Goal: Task Accomplishment & Management: Manage account settings

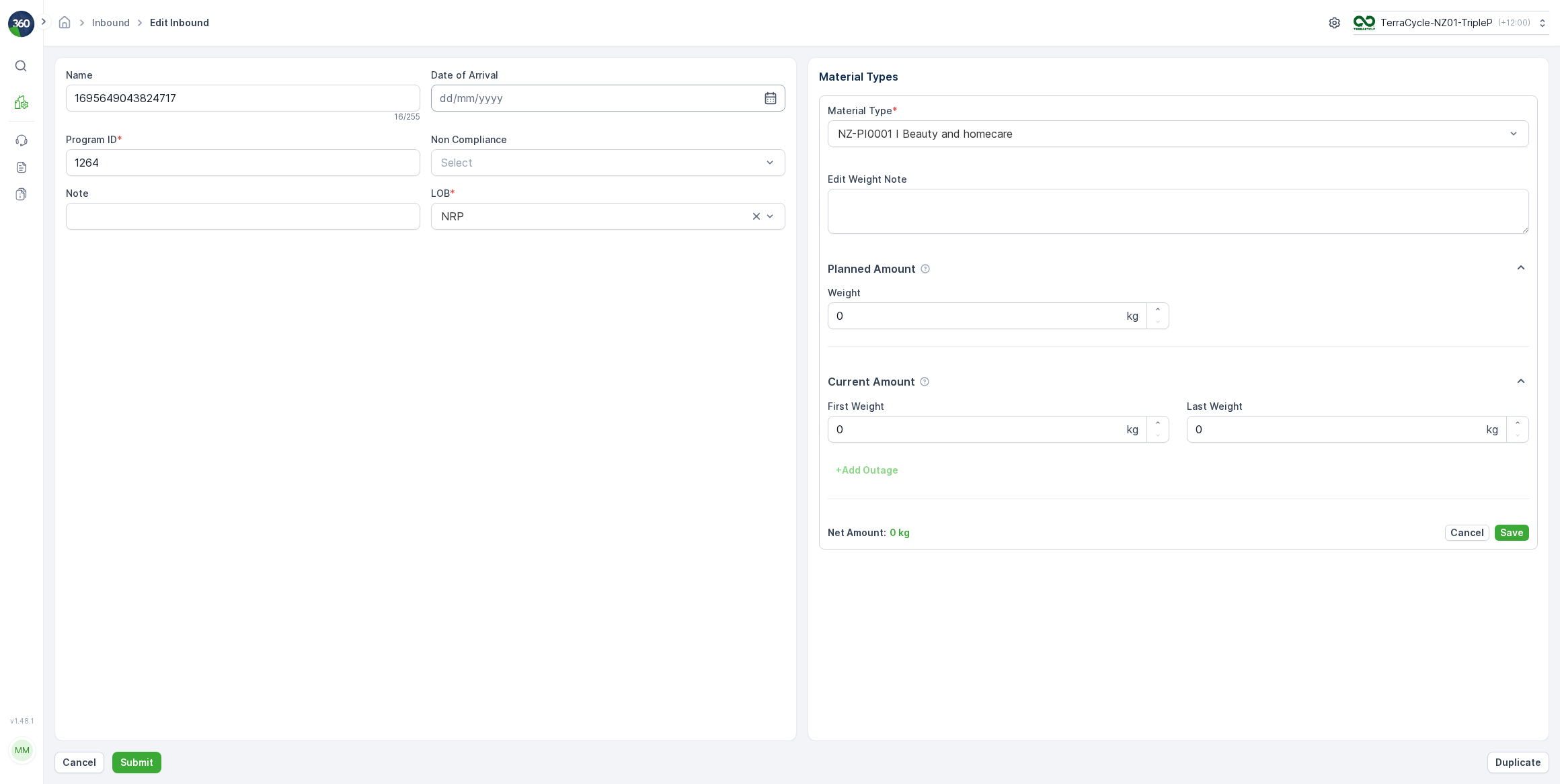
click at [472, 104] on input at bounding box center [608, 98] width 355 height 27
click at [478, 260] on div "18" at bounding box center [478, 263] width 21 height 21
type input "[DATE]"
drag, startPoint x: 912, startPoint y: 437, endPoint x: 819, endPoint y: 437, distance: 93.0
click at [819, 437] on div "Material Type * NZ-PI0001 I Beauty and homecare Edit Weight Note Planned Amount…" at bounding box center [1178, 322] width 720 height 454
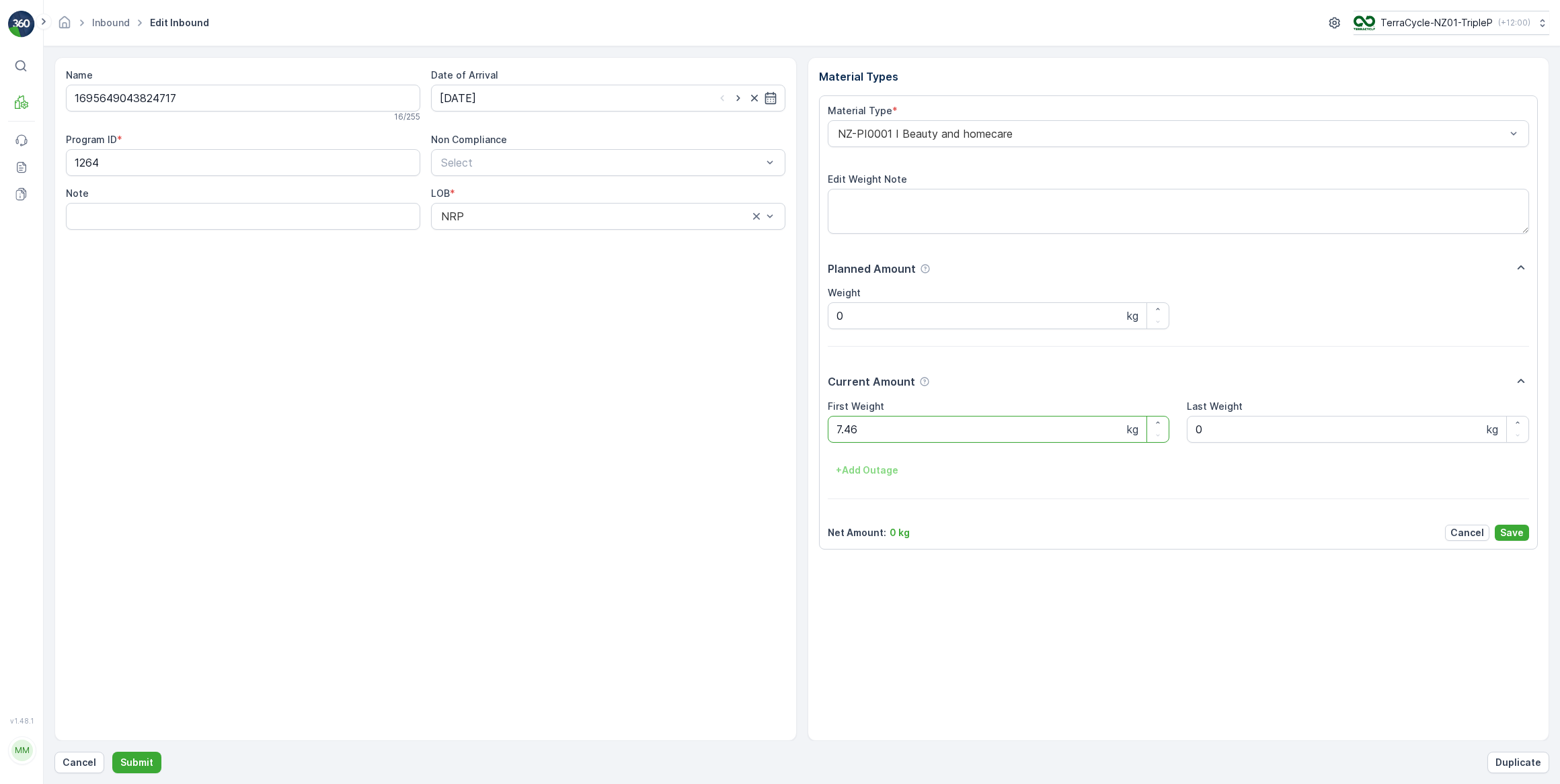
click at [112, 752] on button "Submit" at bounding box center [136, 763] width 49 height 21
click at [527, 108] on input at bounding box center [608, 98] width 355 height 27
click at [481, 267] on div "18" at bounding box center [478, 263] width 21 height 21
type input "[DATE]"
drag, startPoint x: 840, startPoint y: 435, endPoint x: 827, endPoint y: 434, distance: 13.0
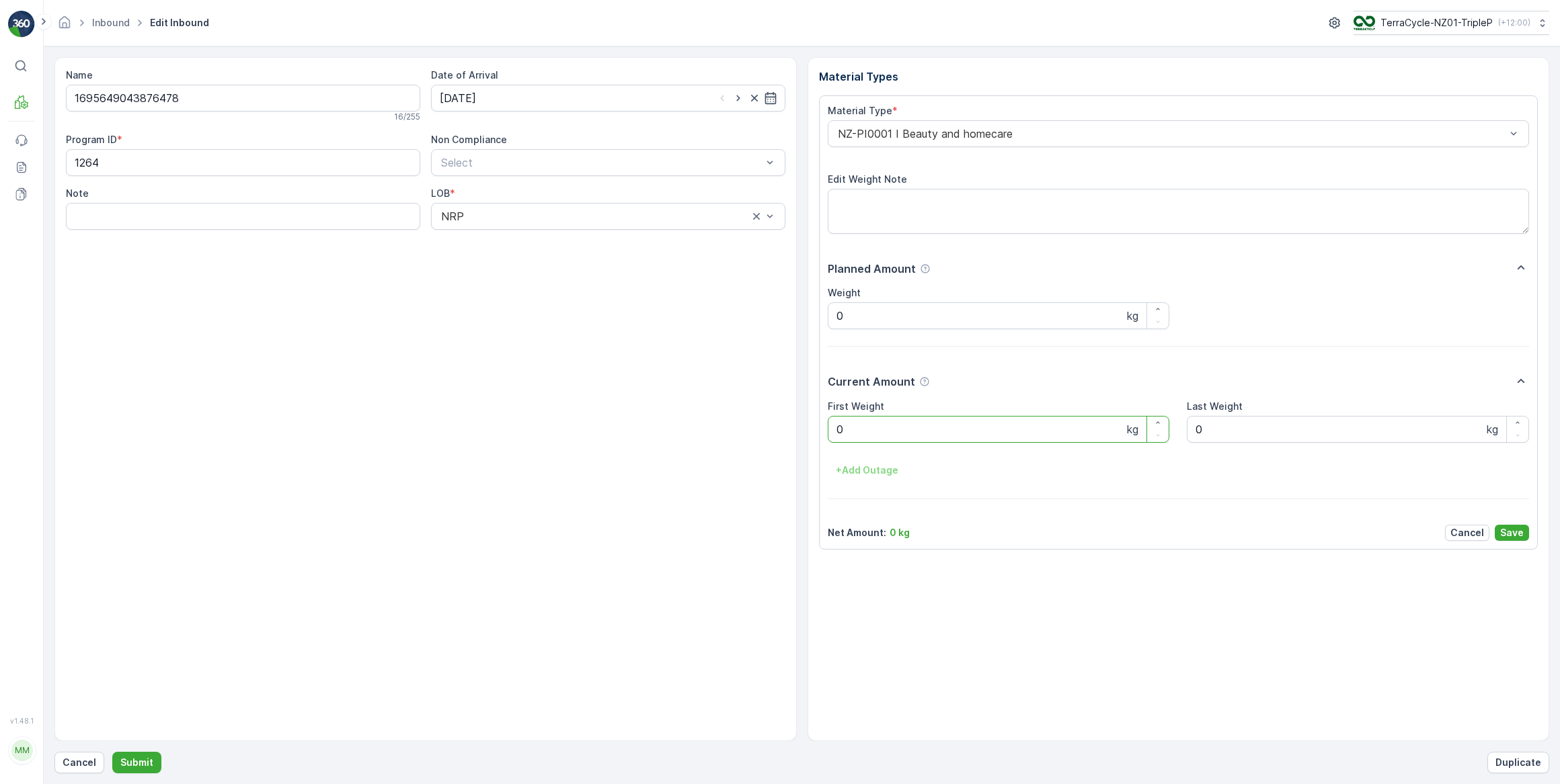
click at [828, 434] on Weight "0" at bounding box center [999, 429] width 342 height 27
click at [112, 752] on button "Submit" at bounding box center [136, 763] width 49 height 21
click at [540, 95] on input at bounding box center [608, 98] width 355 height 27
click at [487, 260] on div "18" at bounding box center [478, 263] width 21 height 21
type input "[DATE]"
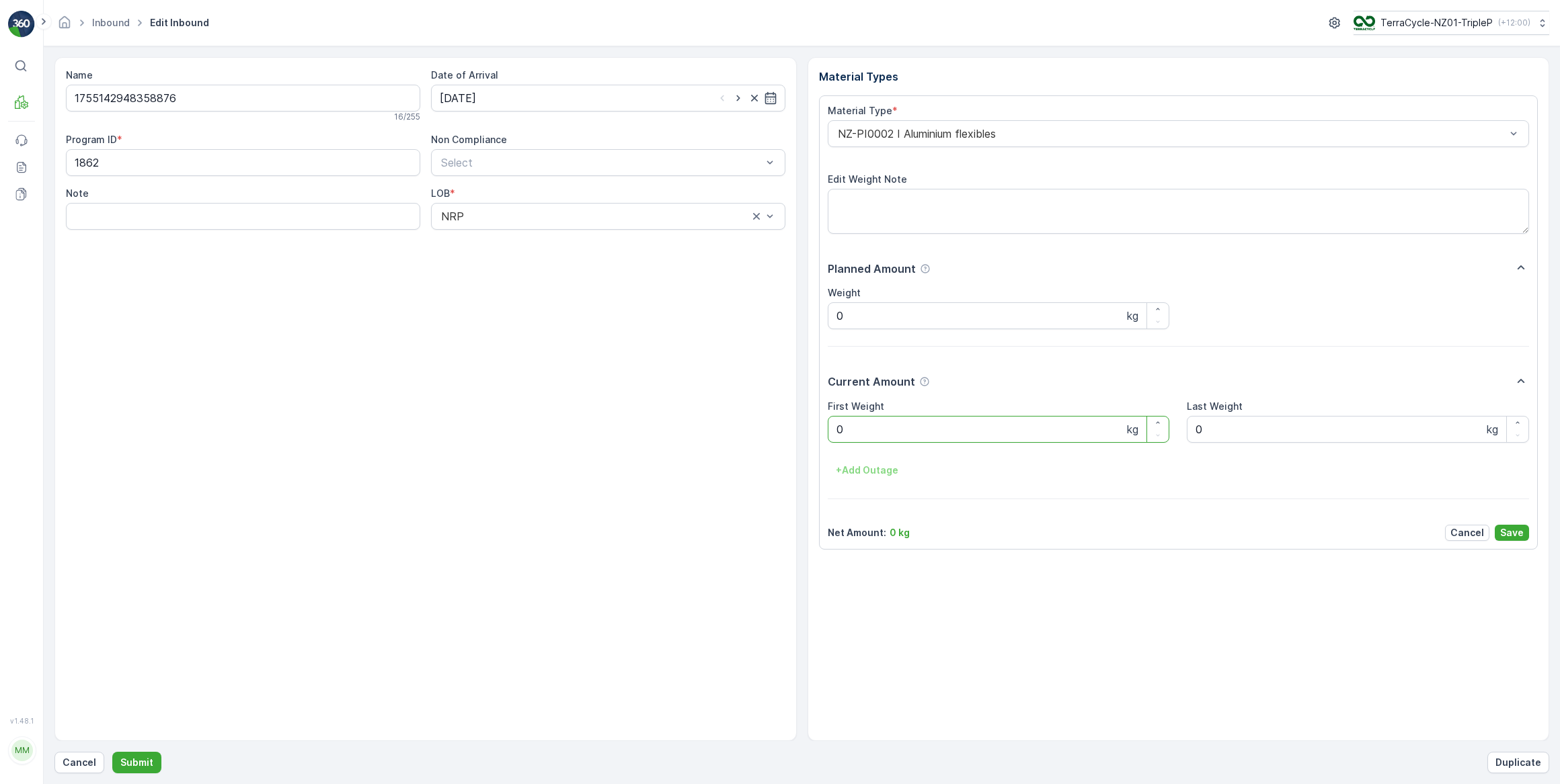
drag, startPoint x: 837, startPoint y: 435, endPoint x: 827, endPoint y: 443, distance: 12.8
click at [828, 437] on Weight "0" at bounding box center [999, 429] width 342 height 27
click at [112, 752] on button "Submit" at bounding box center [136, 763] width 49 height 21
click at [515, 92] on input at bounding box center [608, 98] width 355 height 27
drag, startPoint x: 473, startPoint y: 262, endPoint x: 482, endPoint y: 262, distance: 9.0
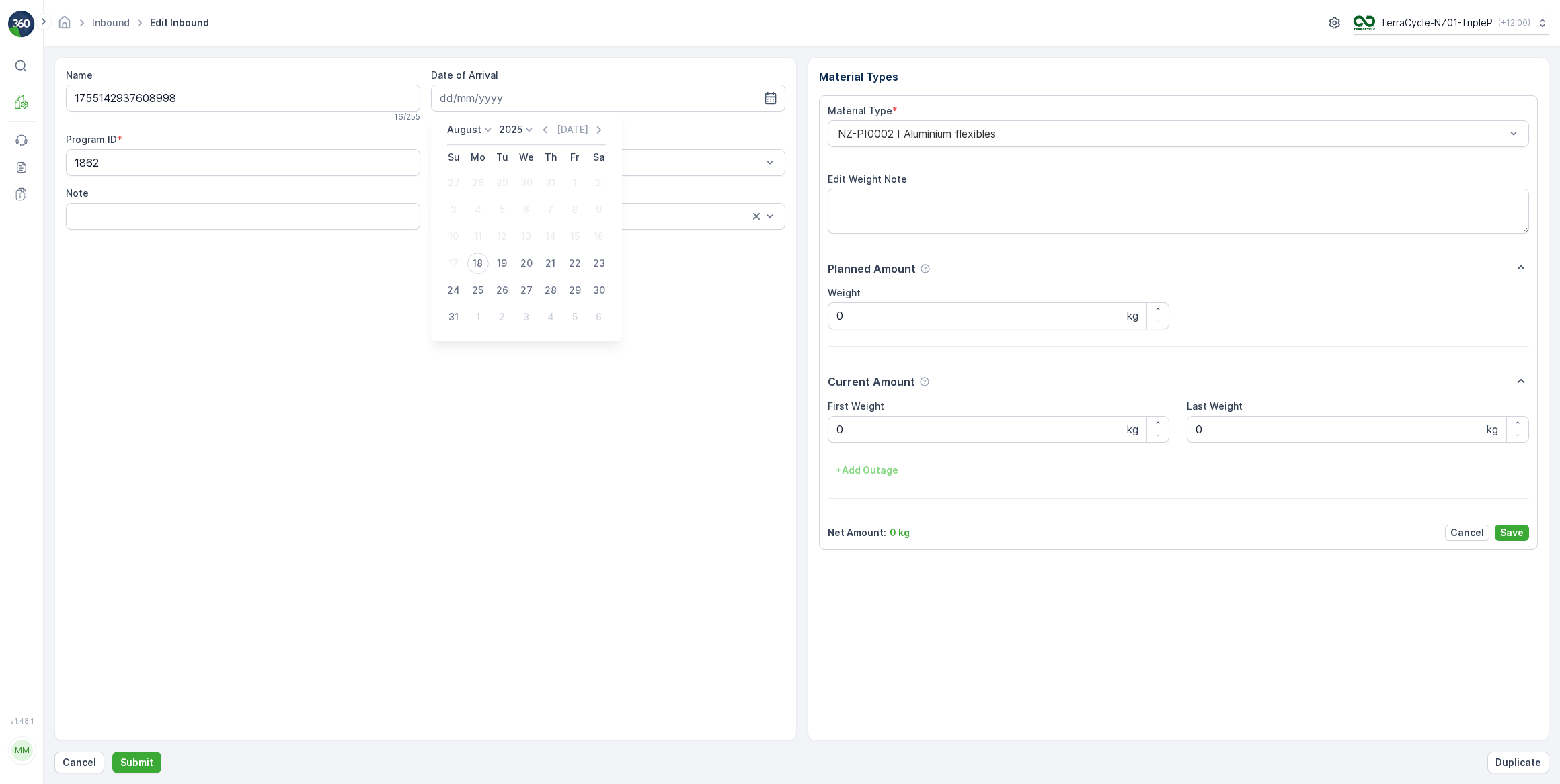
click at [473, 262] on div "18" at bounding box center [478, 263] width 21 height 21
type input "[DATE]"
drag, startPoint x: 869, startPoint y: 426, endPoint x: 832, endPoint y: 428, distance: 37.1
click at [832, 428] on Weight "0" at bounding box center [999, 429] width 342 height 27
click at [112, 752] on button "Submit" at bounding box center [136, 763] width 49 height 21
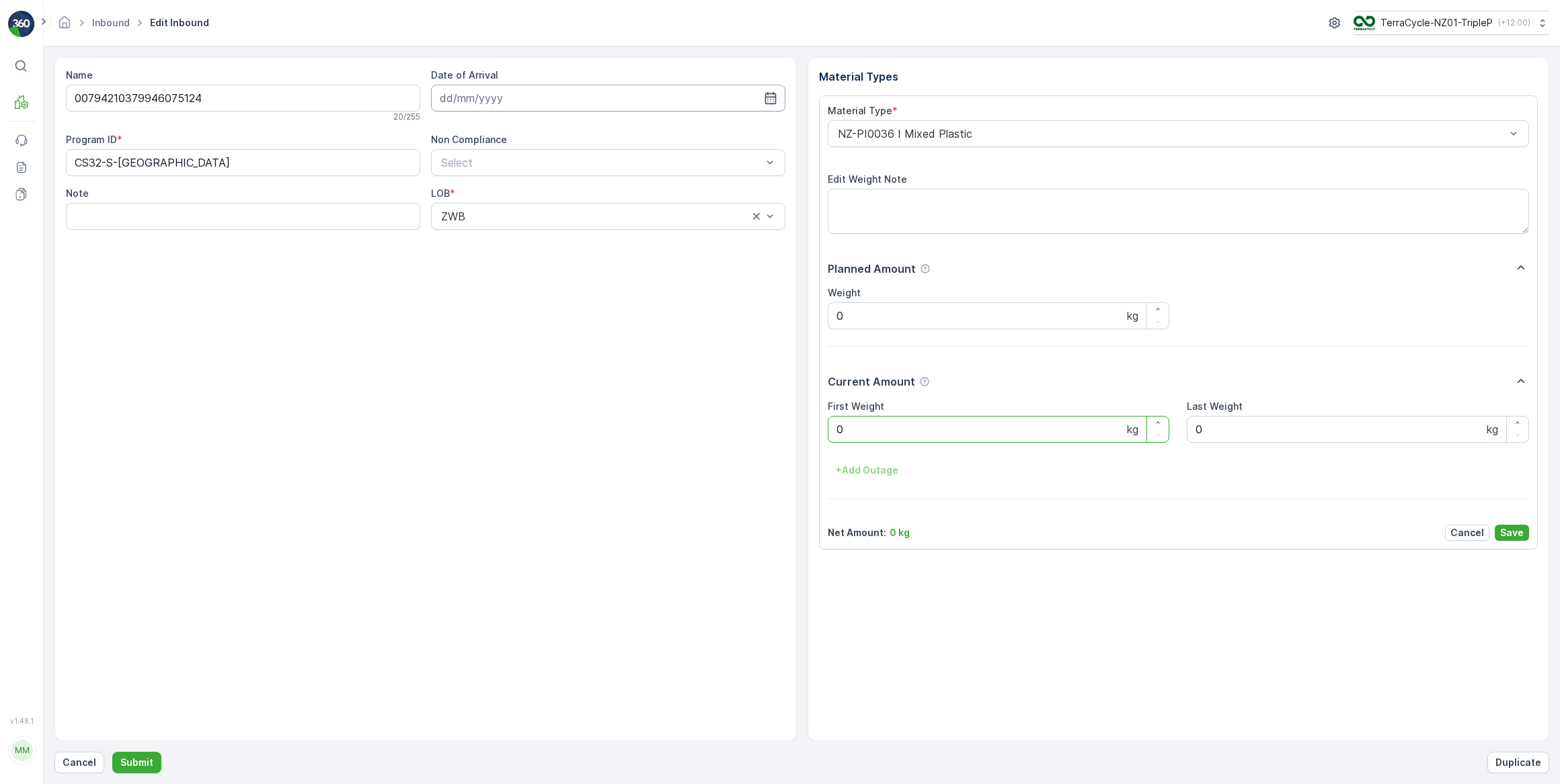
click at [494, 92] on input at bounding box center [608, 98] width 355 height 27
click at [477, 260] on div "18" at bounding box center [478, 263] width 21 height 21
type input "[DATE]"
drag, startPoint x: 848, startPoint y: 431, endPoint x: 818, endPoint y: 431, distance: 30.0
click at [818, 431] on div "Material Types Material Type * NZ-PI0036 I Mixed Plastic Edit Weight Note Plann…" at bounding box center [1178, 399] width 743 height 684
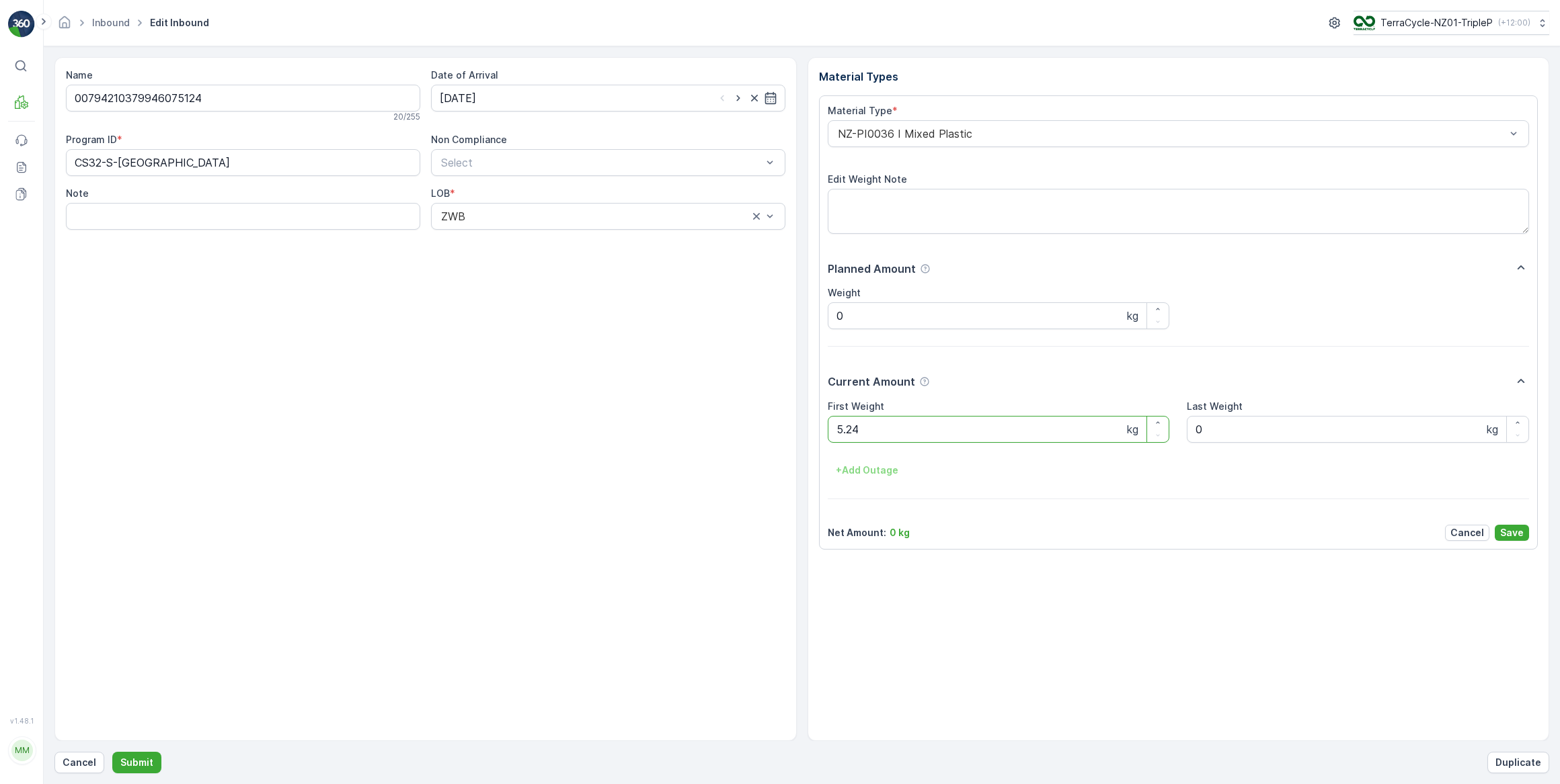
click at [112, 752] on button "Submit" at bounding box center [136, 763] width 49 height 21
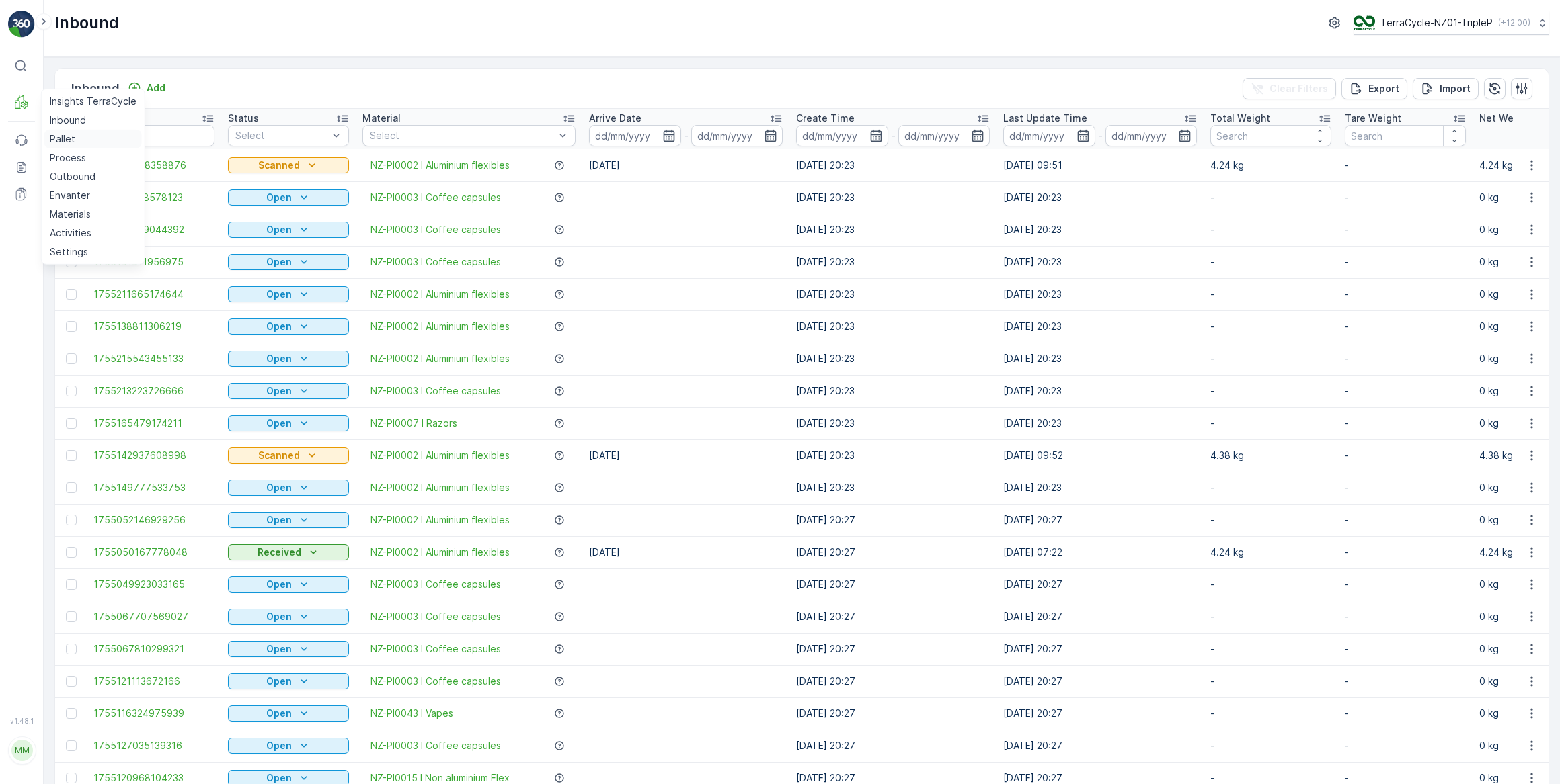
click at [75, 141] on link "Pallet" at bounding box center [93, 139] width 98 height 19
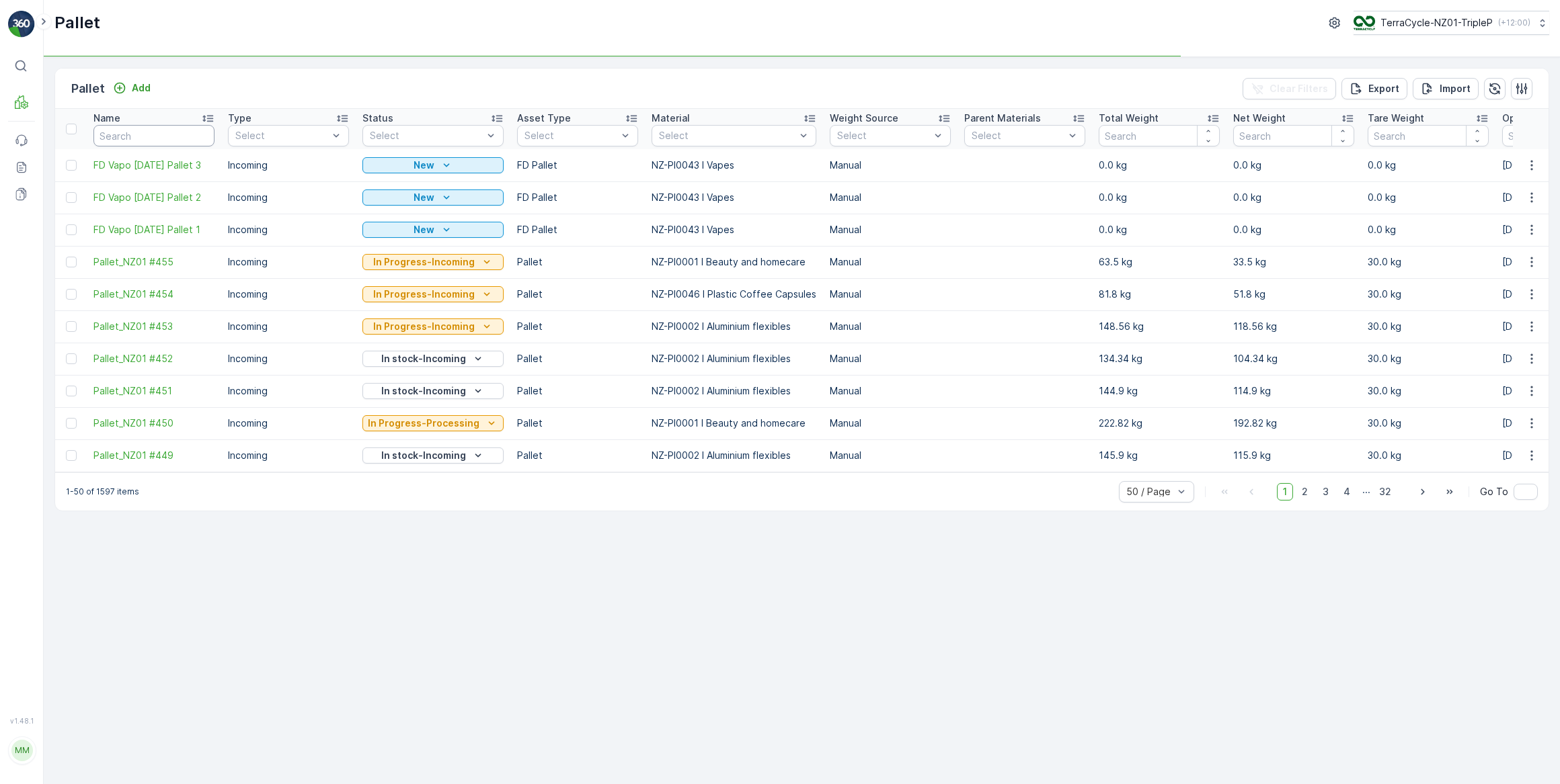
click at [157, 133] on input "text" at bounding box center [154, 136] width 121 height 21
type input "pla"
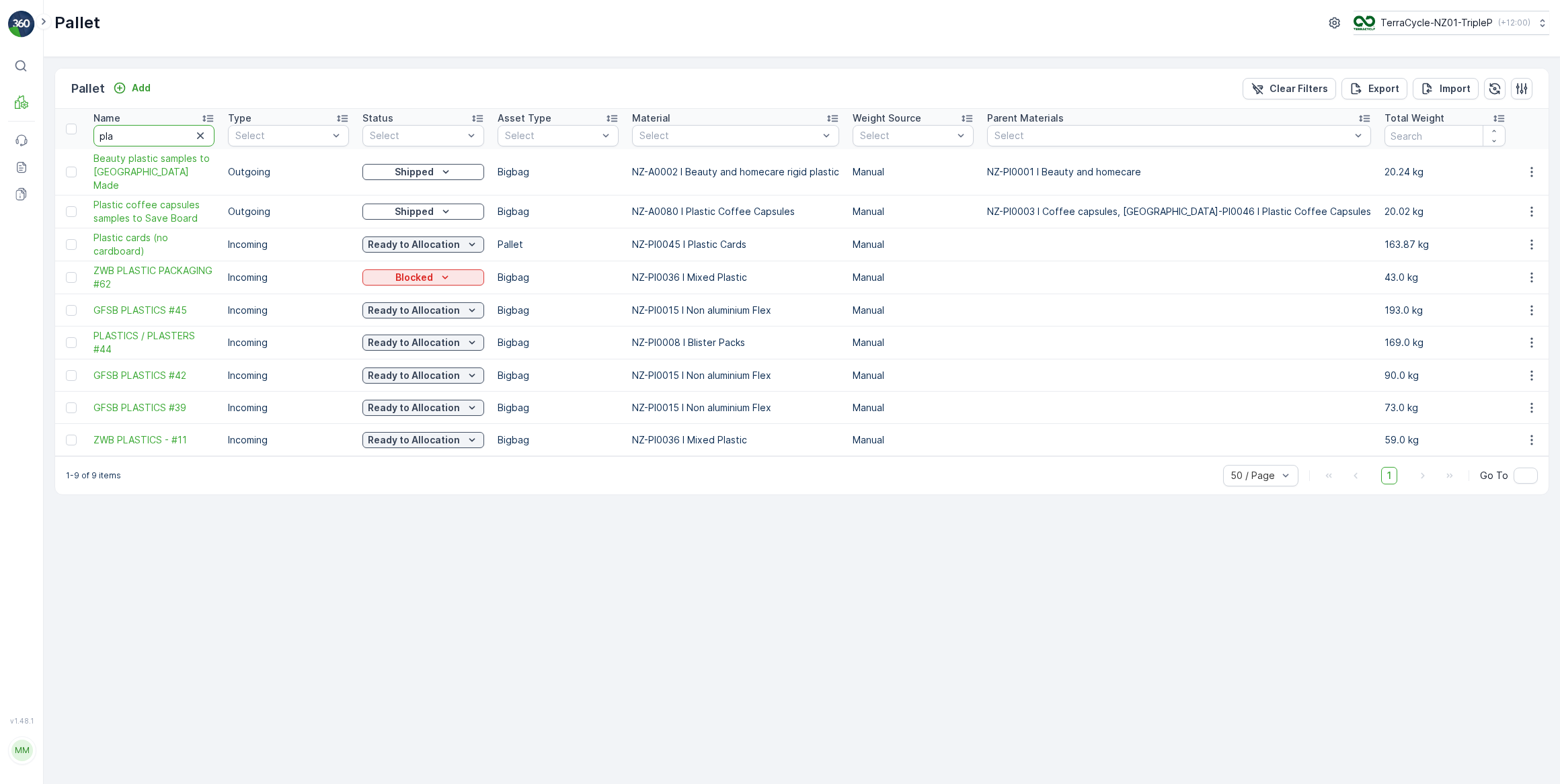
click at [157, 133] on input "pla" at bounding box center [154, 136] width 121 height 21
type input "plastic"
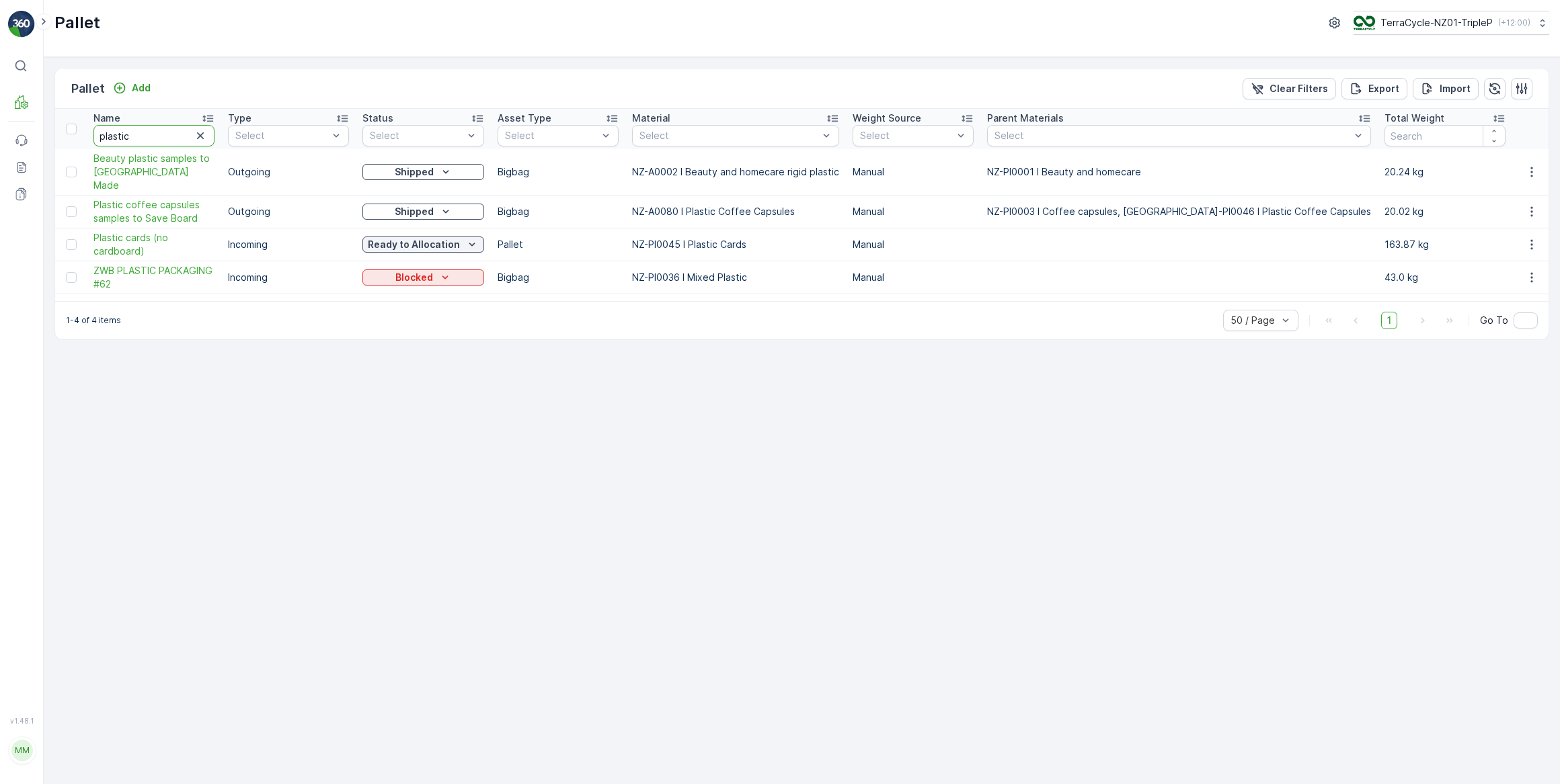
click at [157, 133] on input "plastic" at bounding box center [154, 136] width 121 height 21
type input "plastic cards"
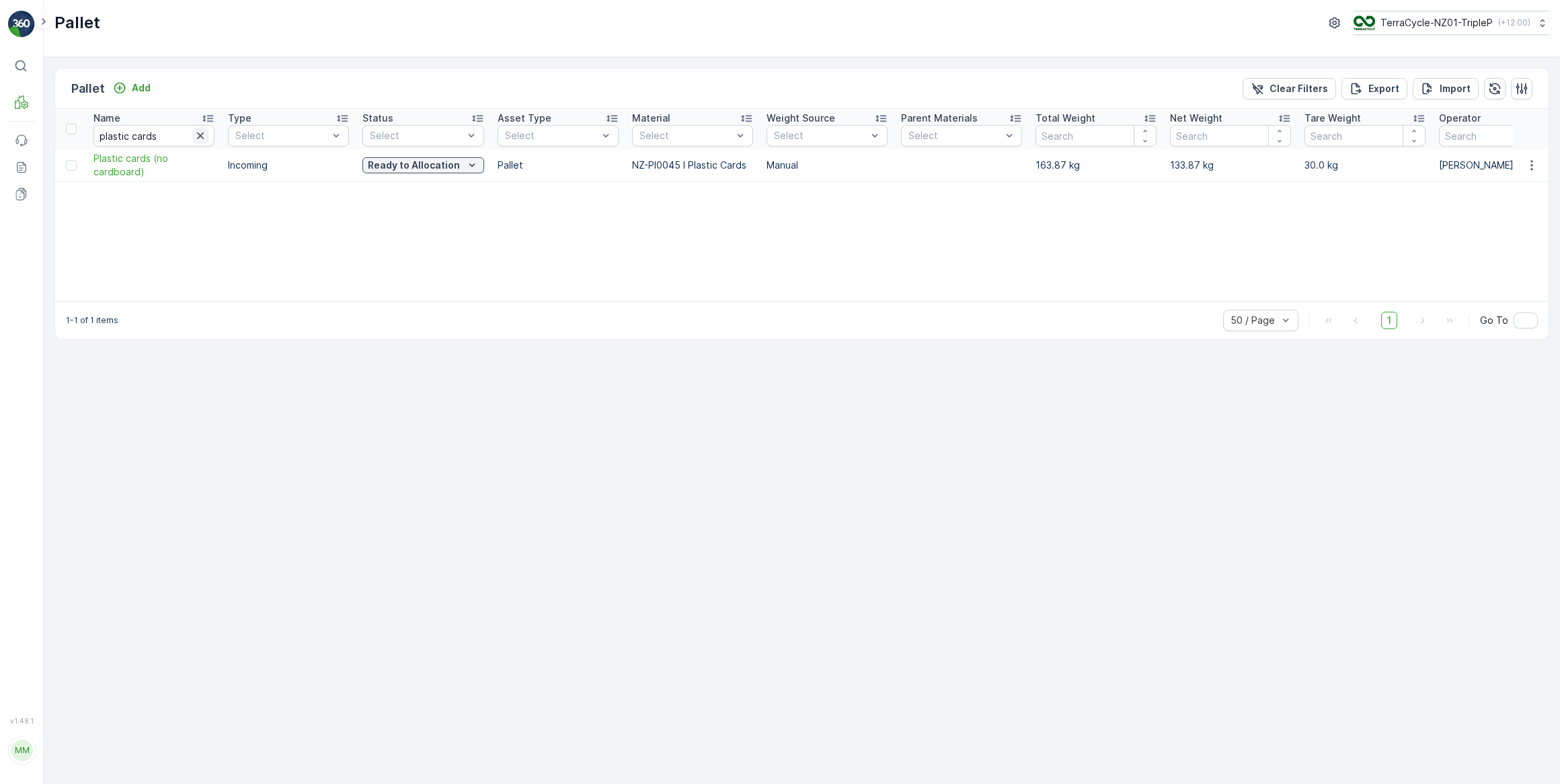
click at [201, 137] on icon "button" at bounding box center [200, 135] width 13 height 13
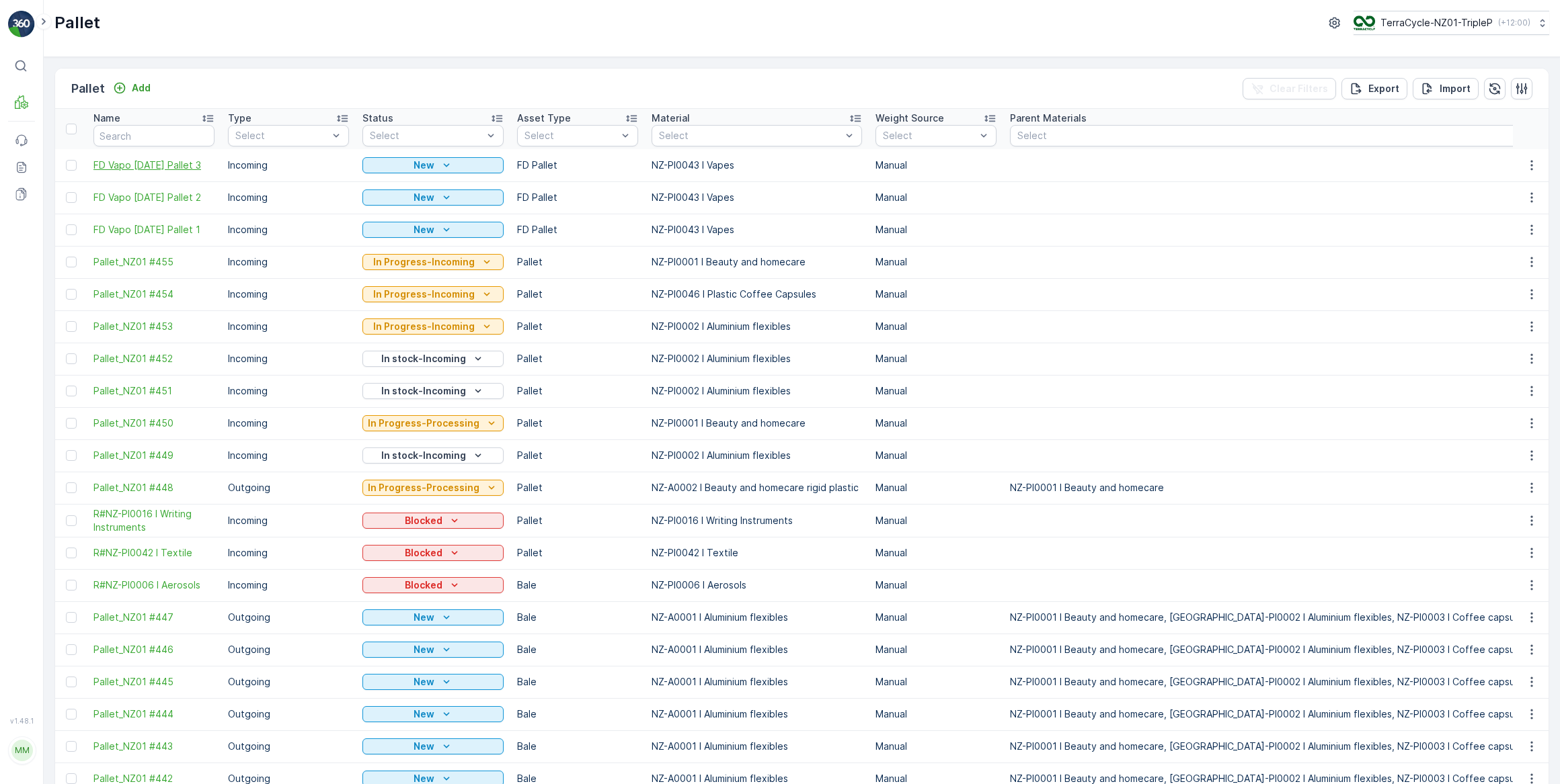
click at [157, 158] on span "FD Vapo [DATE] Pallet 3" at bounding box center [154, 164] width 121 height 13
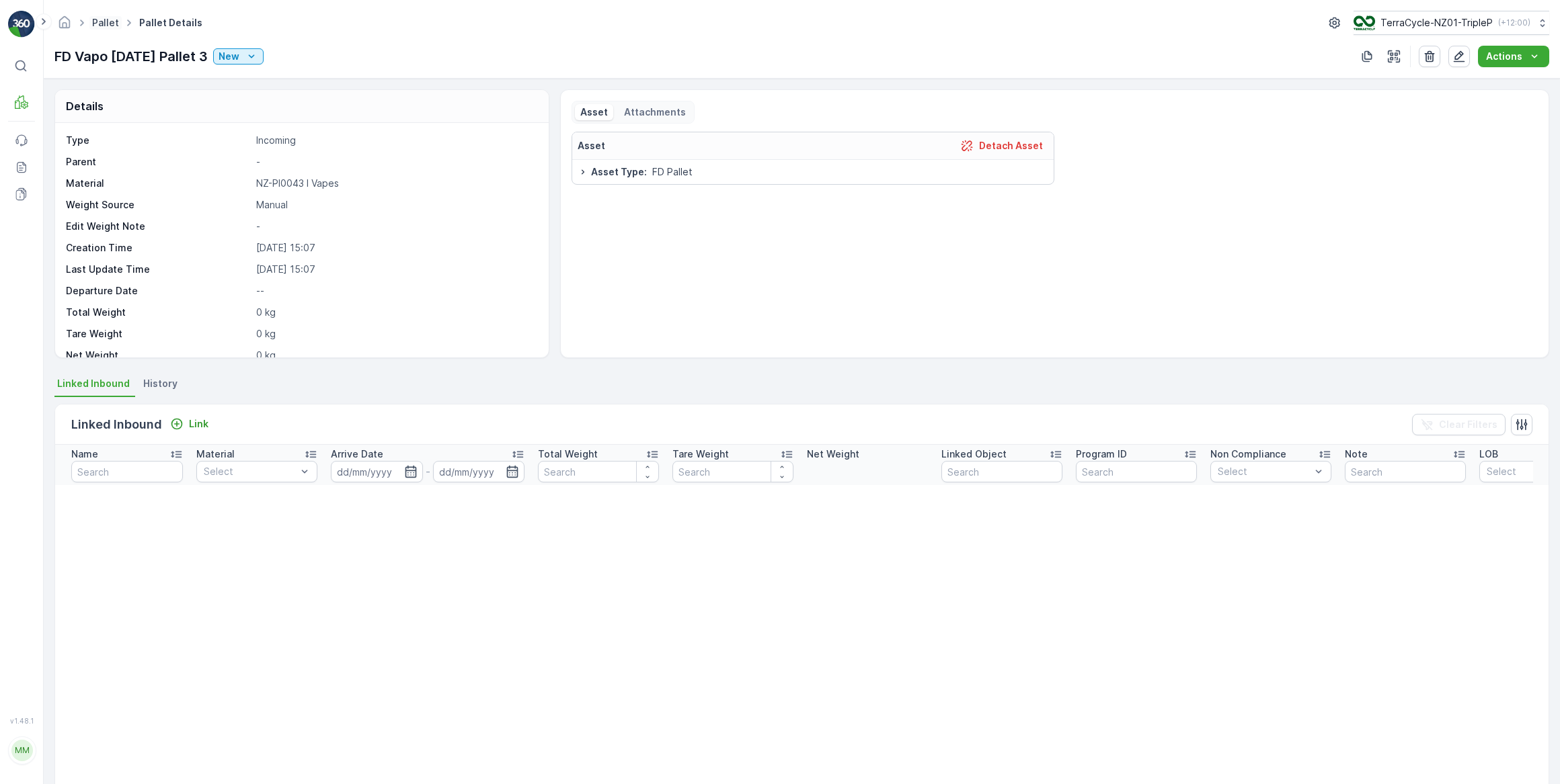
click at [111, 20] on link "Pallet" at bounding box center [106, 22] width 27 height 12
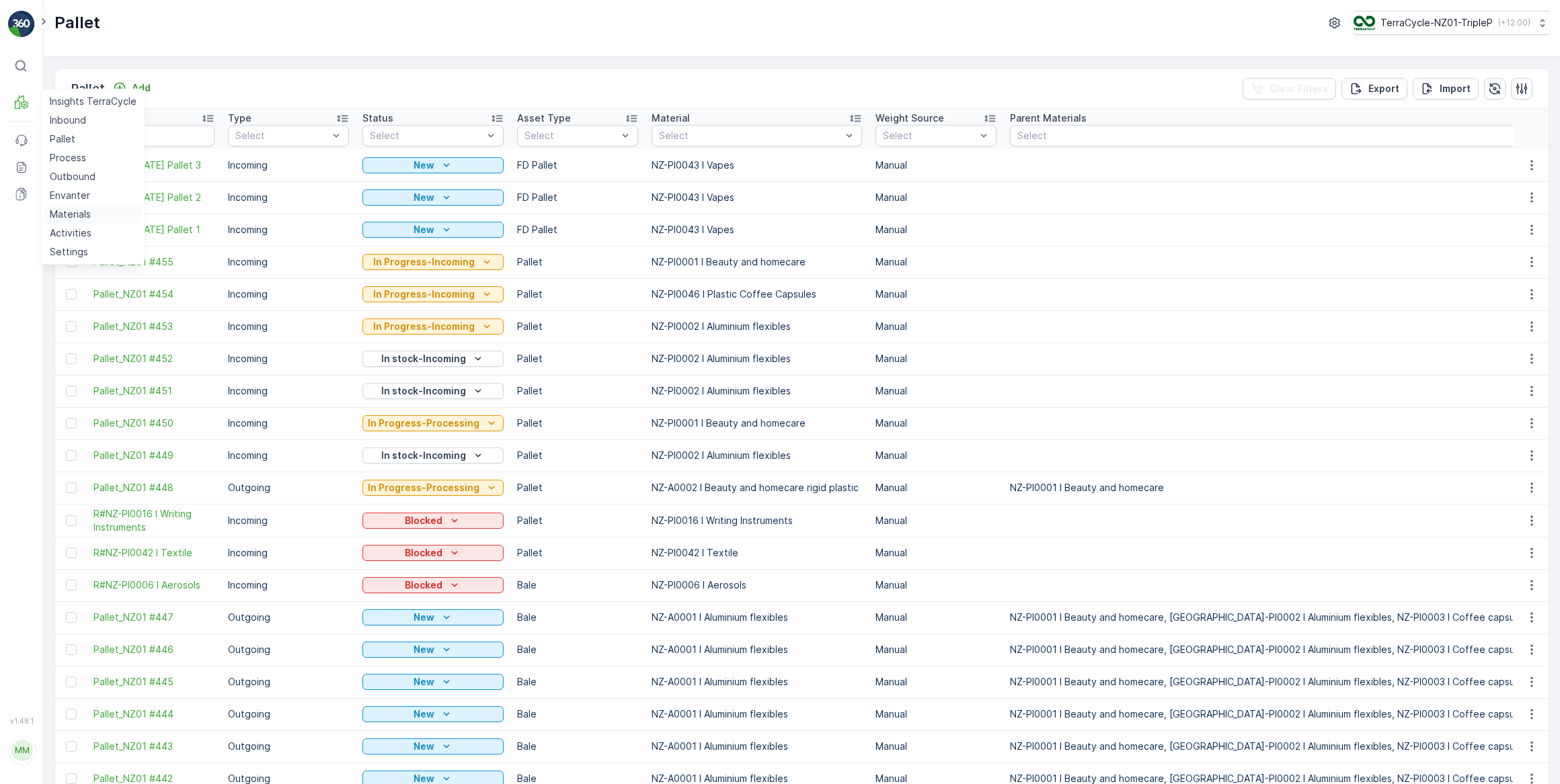
click at [83, 214] on p "Materials" at bounding box center [70, 214] width 41 height 13
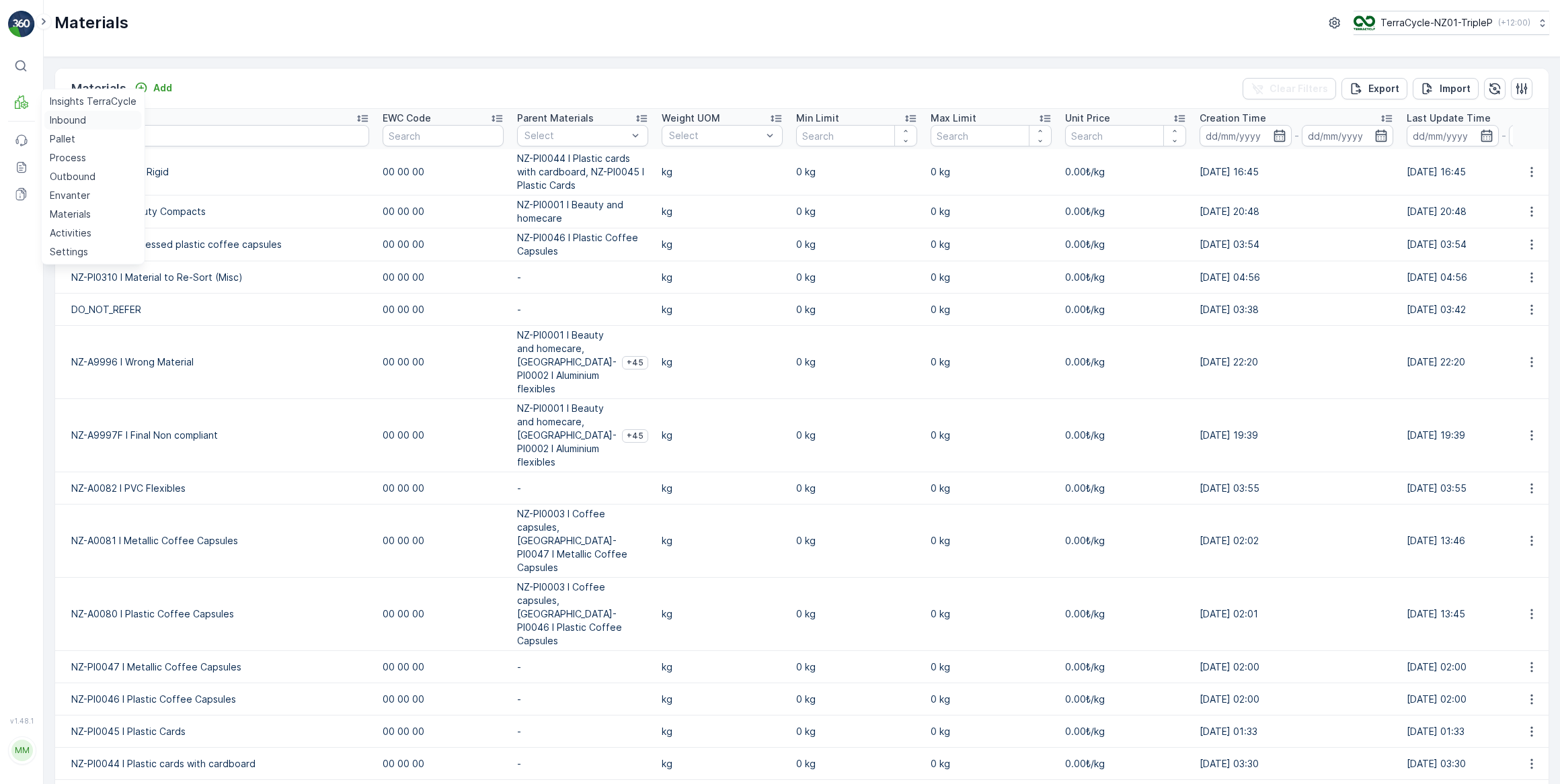
click at [61, 125] on p "Inbound" at bounding box center [68, 120] width 36 height 13
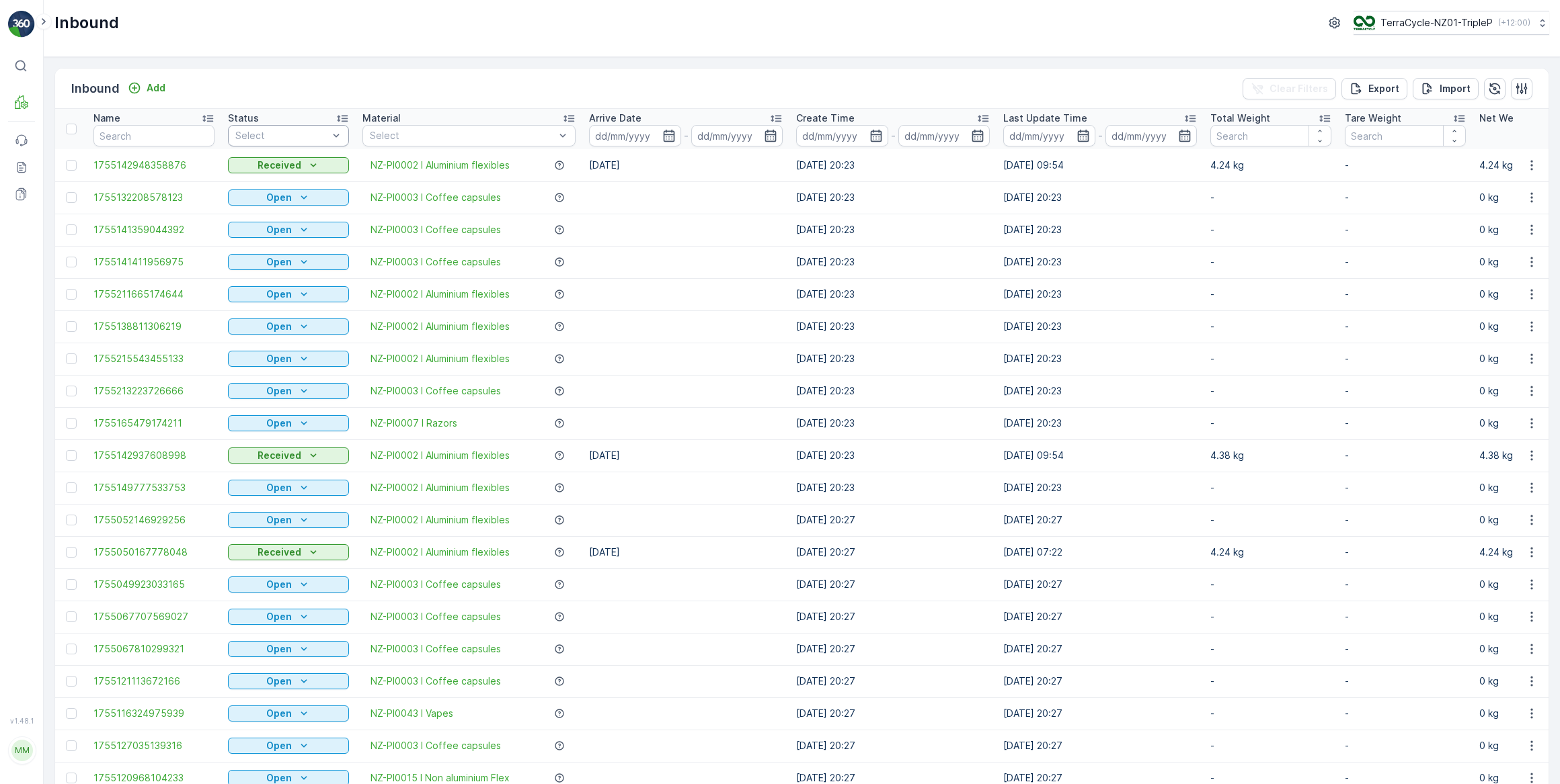
drag, startPoint x: 291, startPoint y: 131, endPoint x: 295, endPoint y: 143, distance: 12.6
click at [291, 131] on div at bounding box center [281, 136] width 95 height 11
click at [273, 188] on span "Scanned" at bounding box center [255, 187] width 40 height 11
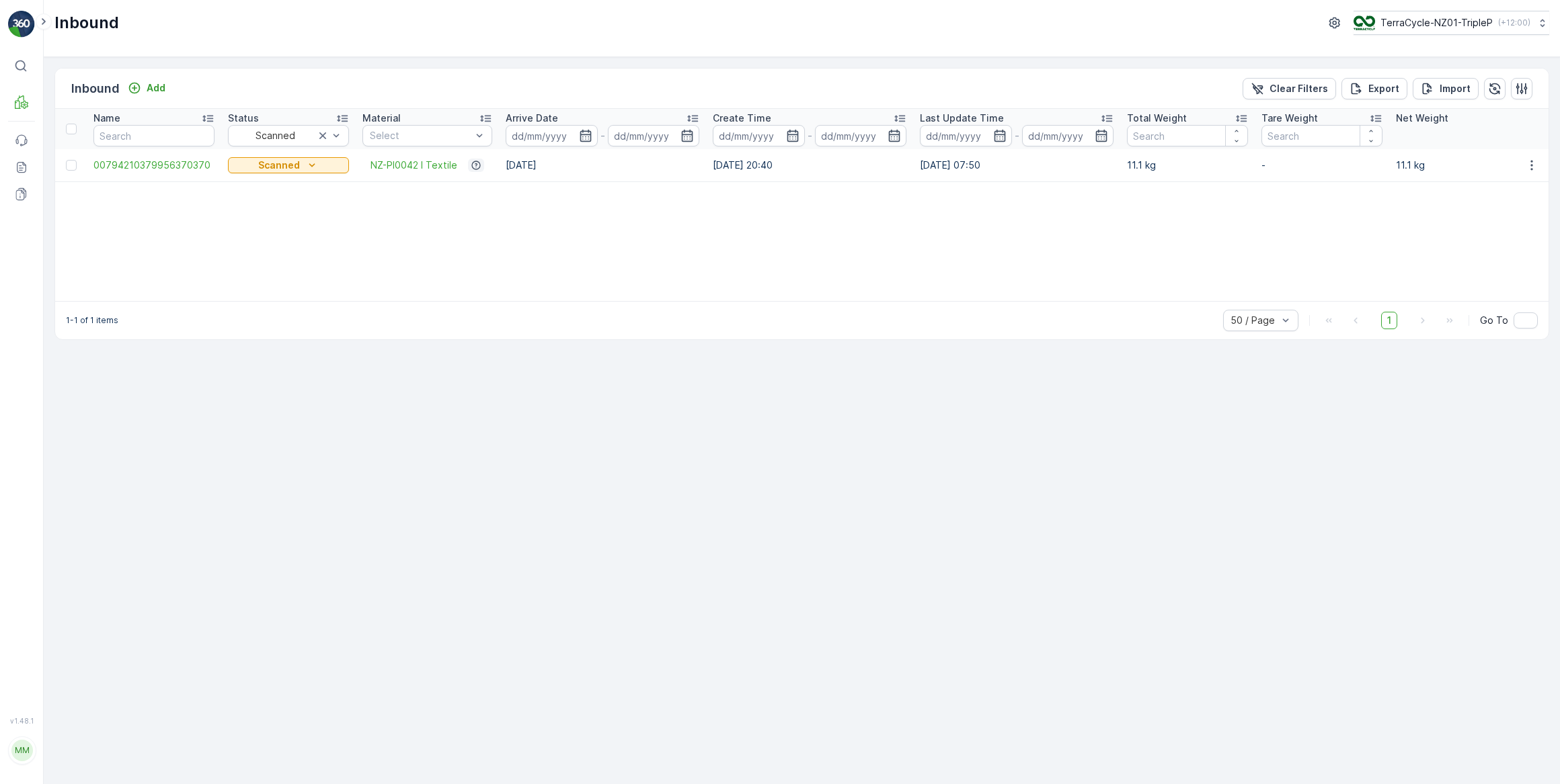
click at [474, 167] on icon "button" at bounding box center [476, 165] width 11 height 11
click at [301, 230] on div "Name Status Scanned Material Select Arrive Date - Create Time - Last Update Tim…" at bounding box center [801, 205] width 1493 height 192
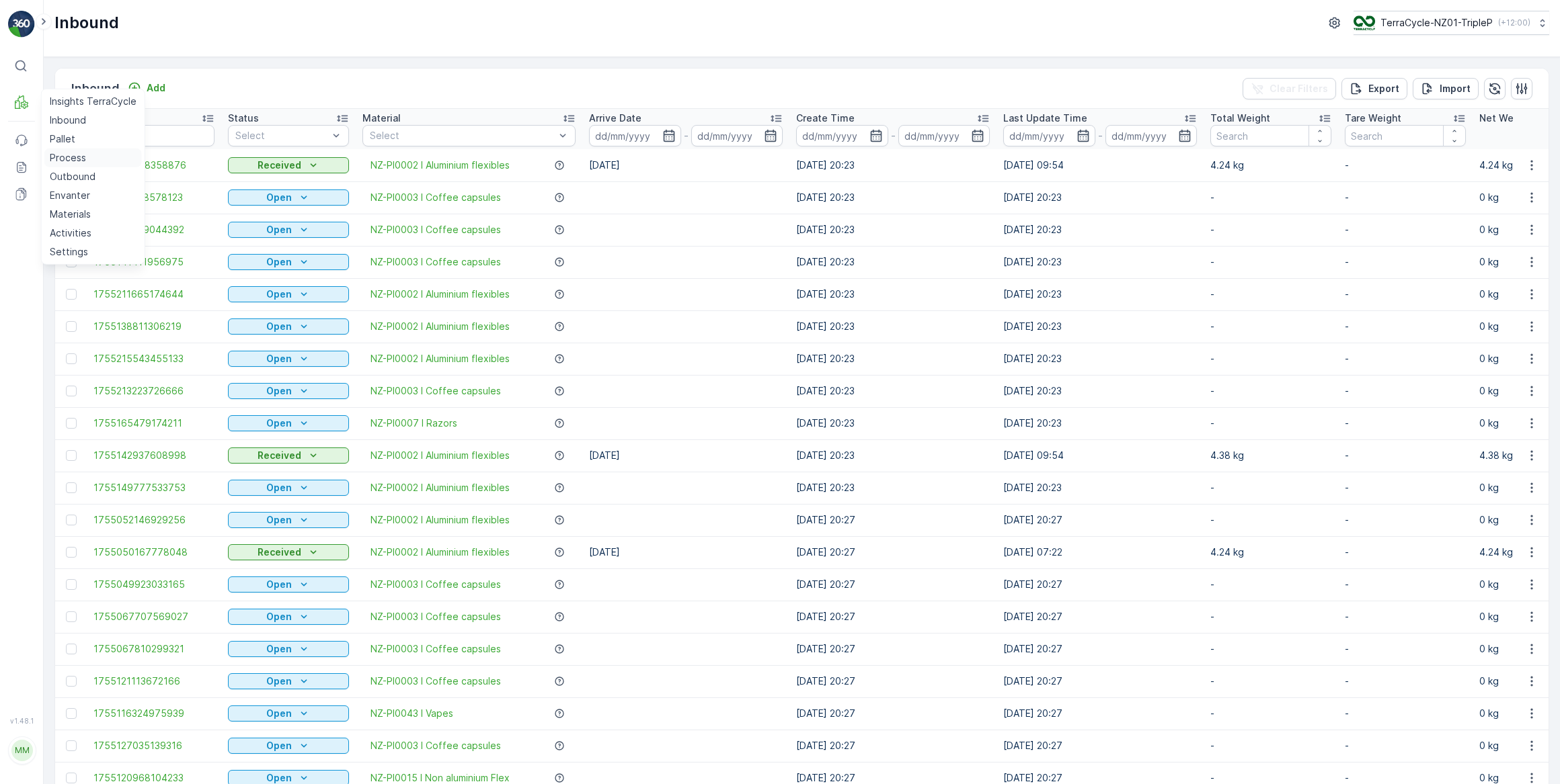
click at [68, 155] on p "Process" at bounding box center [68, 157] width 36 height 13
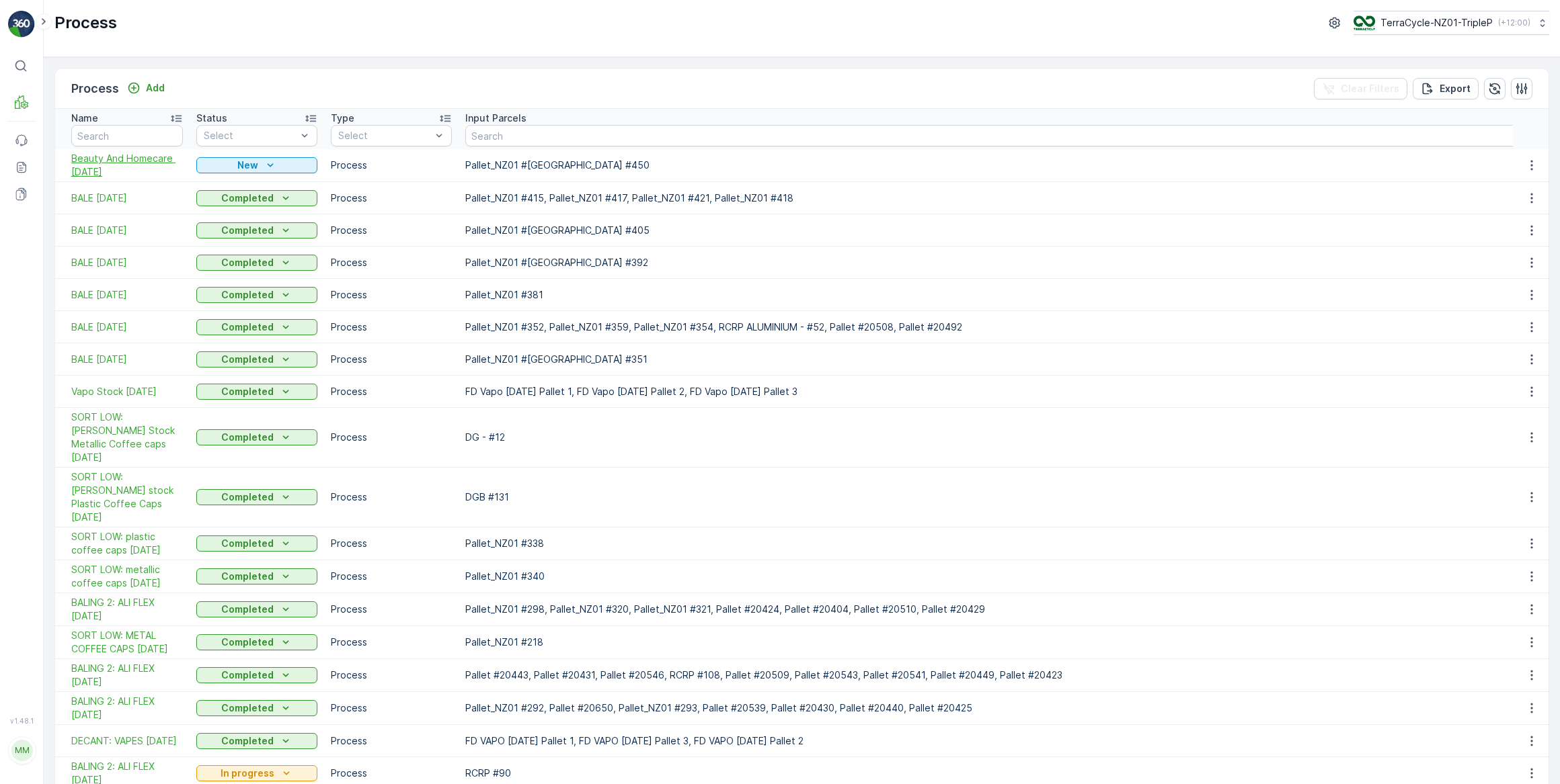
click at [149, 156] on span "Beauty And Homecare [DATE]" at bounding box center [127, 165] width 112 height 27
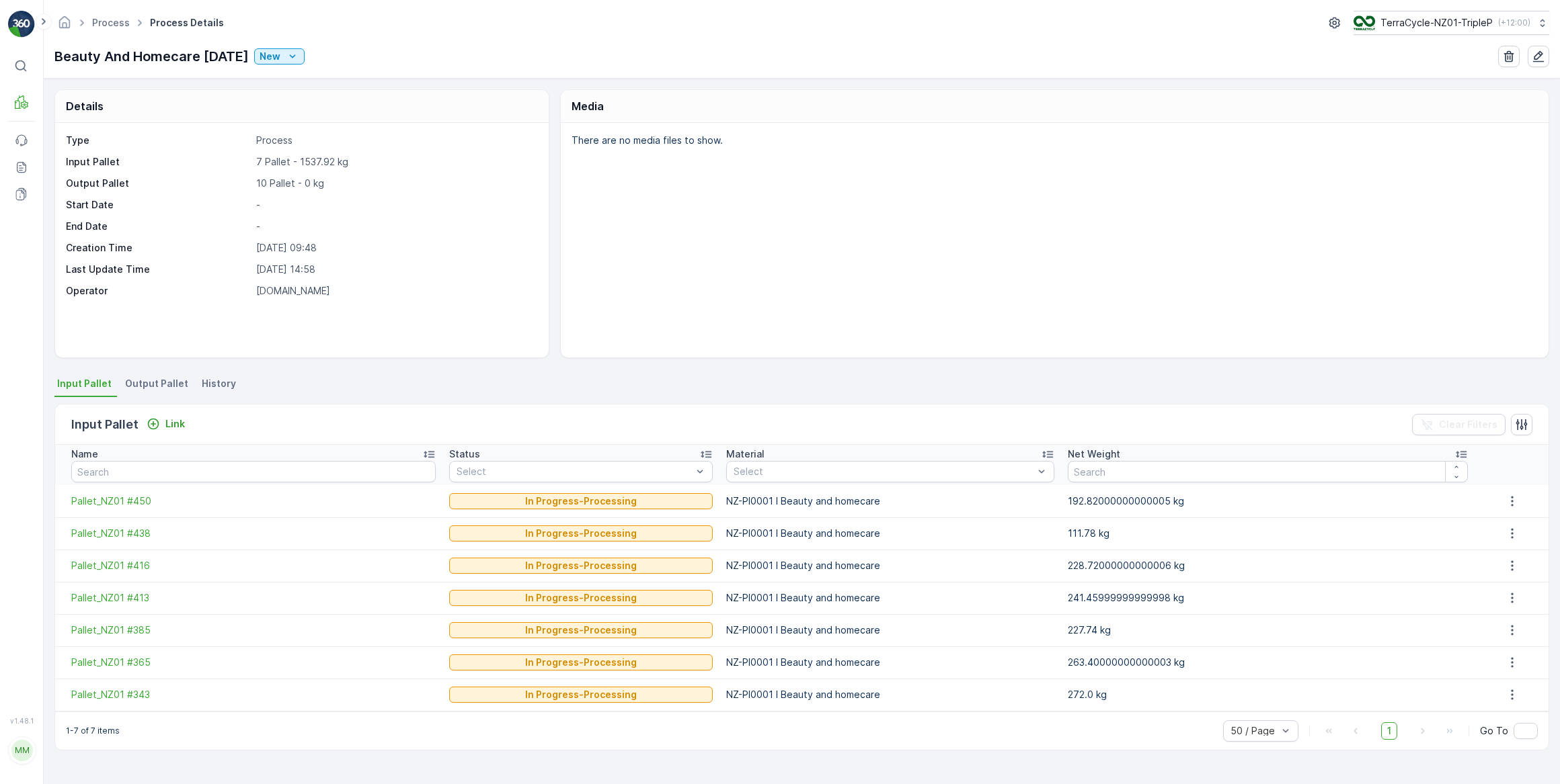
click at [155, 383] on span "Output Pallet" at bounding box center [157, 383] width 63 height 13
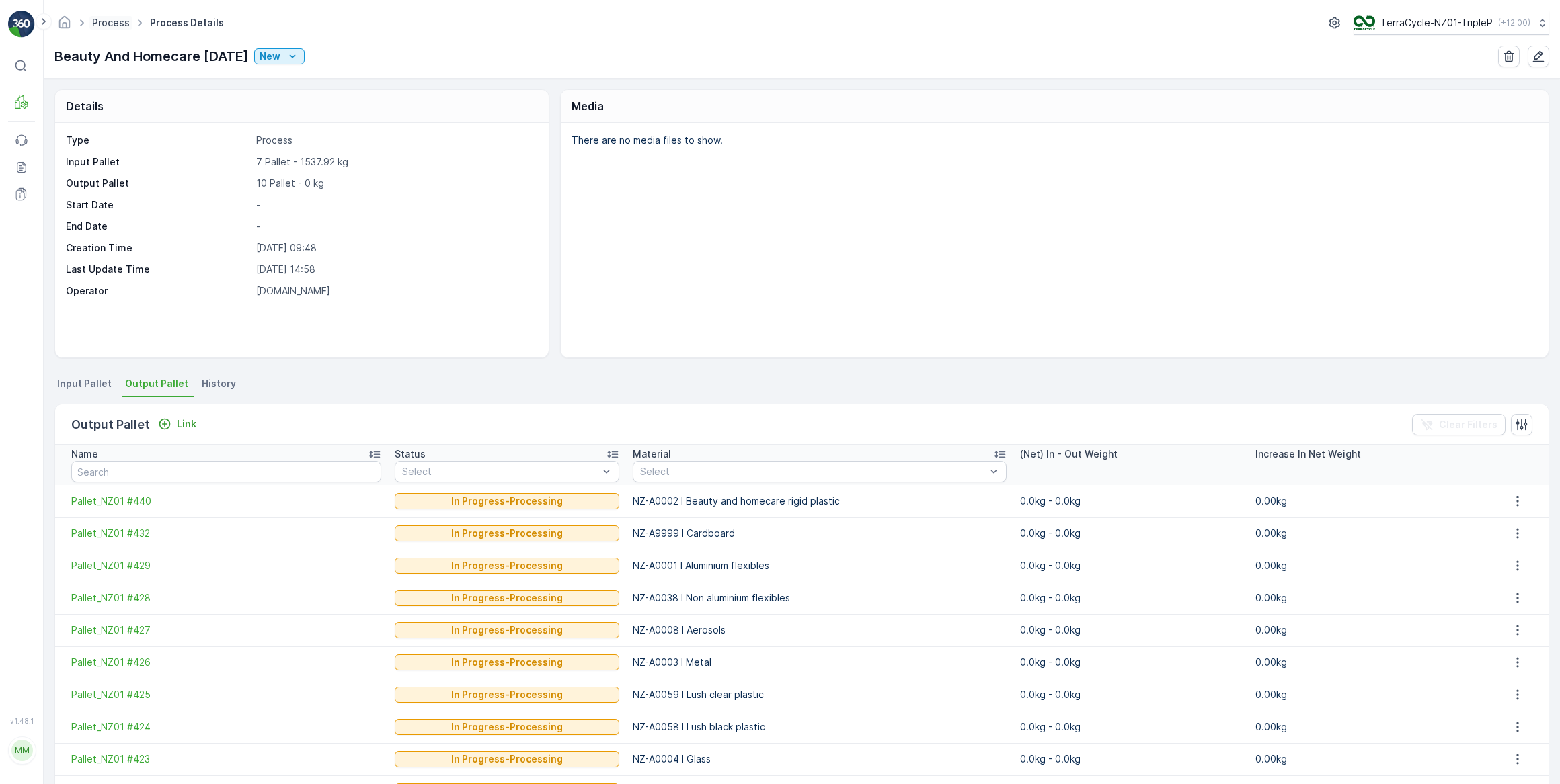
click at [121, 20] on link "Process" at bounding box center [111, 22] width 37 height 12
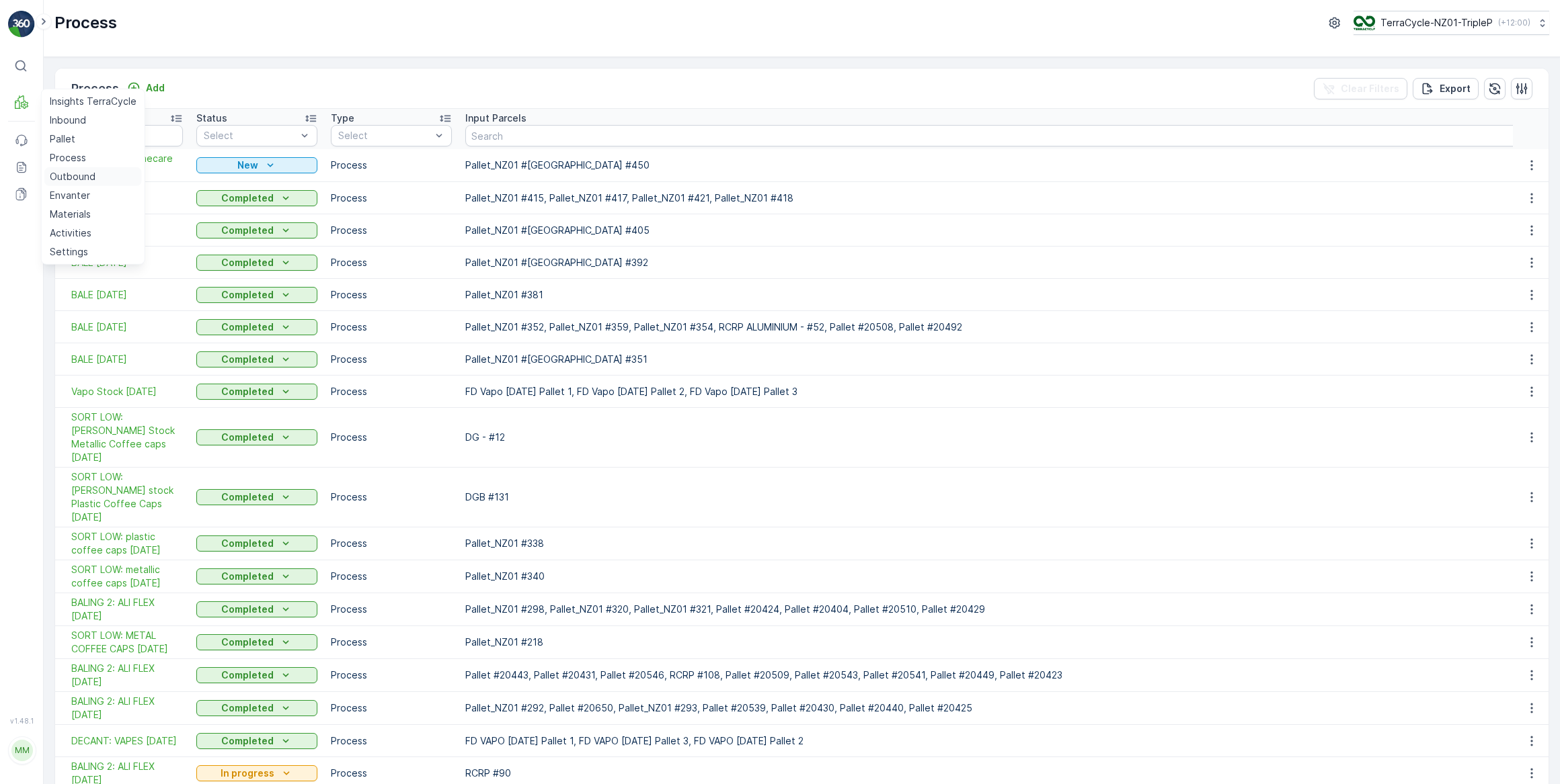
click at [67, 173] on p "Outbound" at bounding box center [72, 176] width 45 height 13
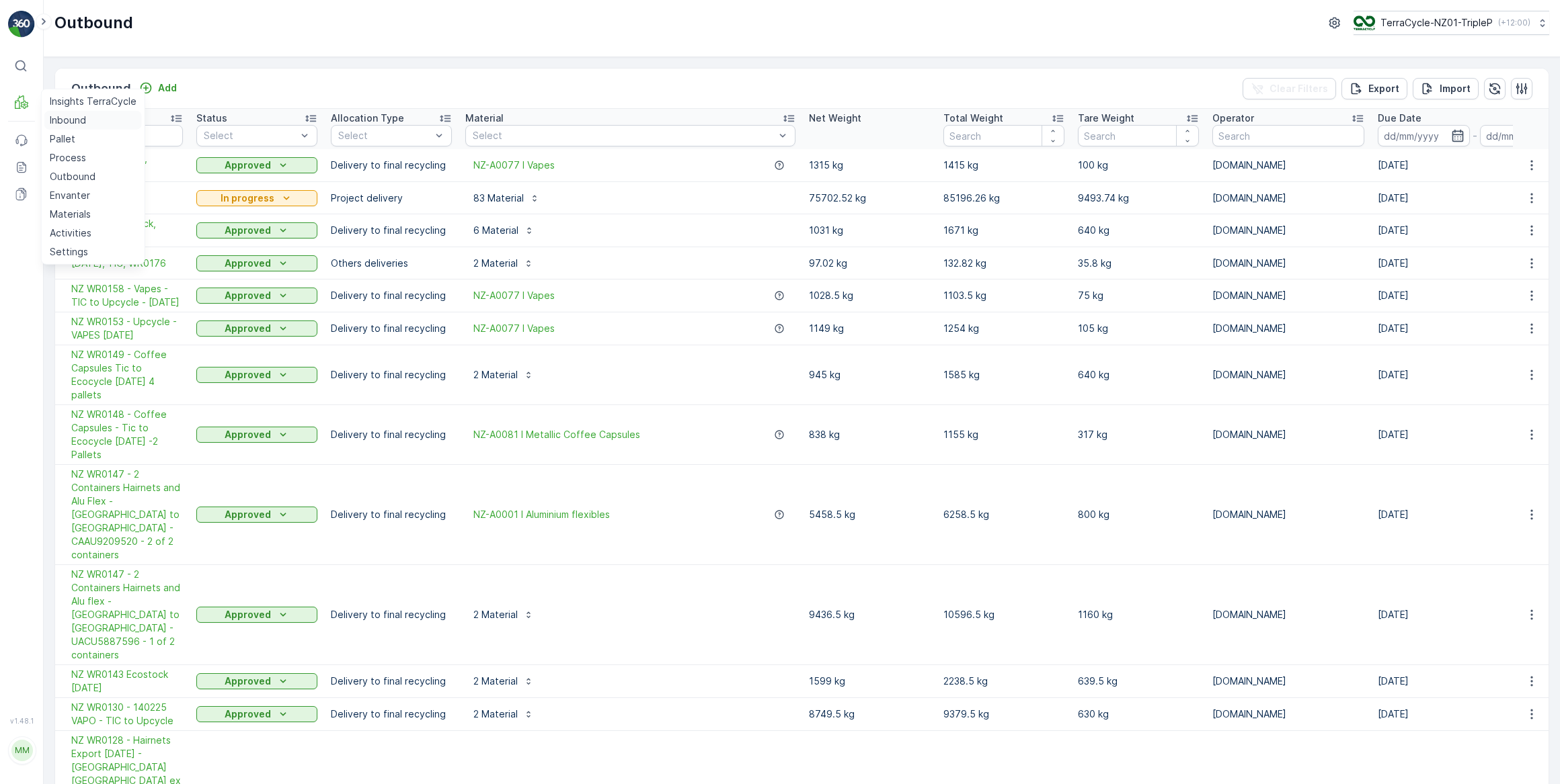
click at [68, 121] on p "Inbound" at bounding box center [68, 120] width 36 height 13
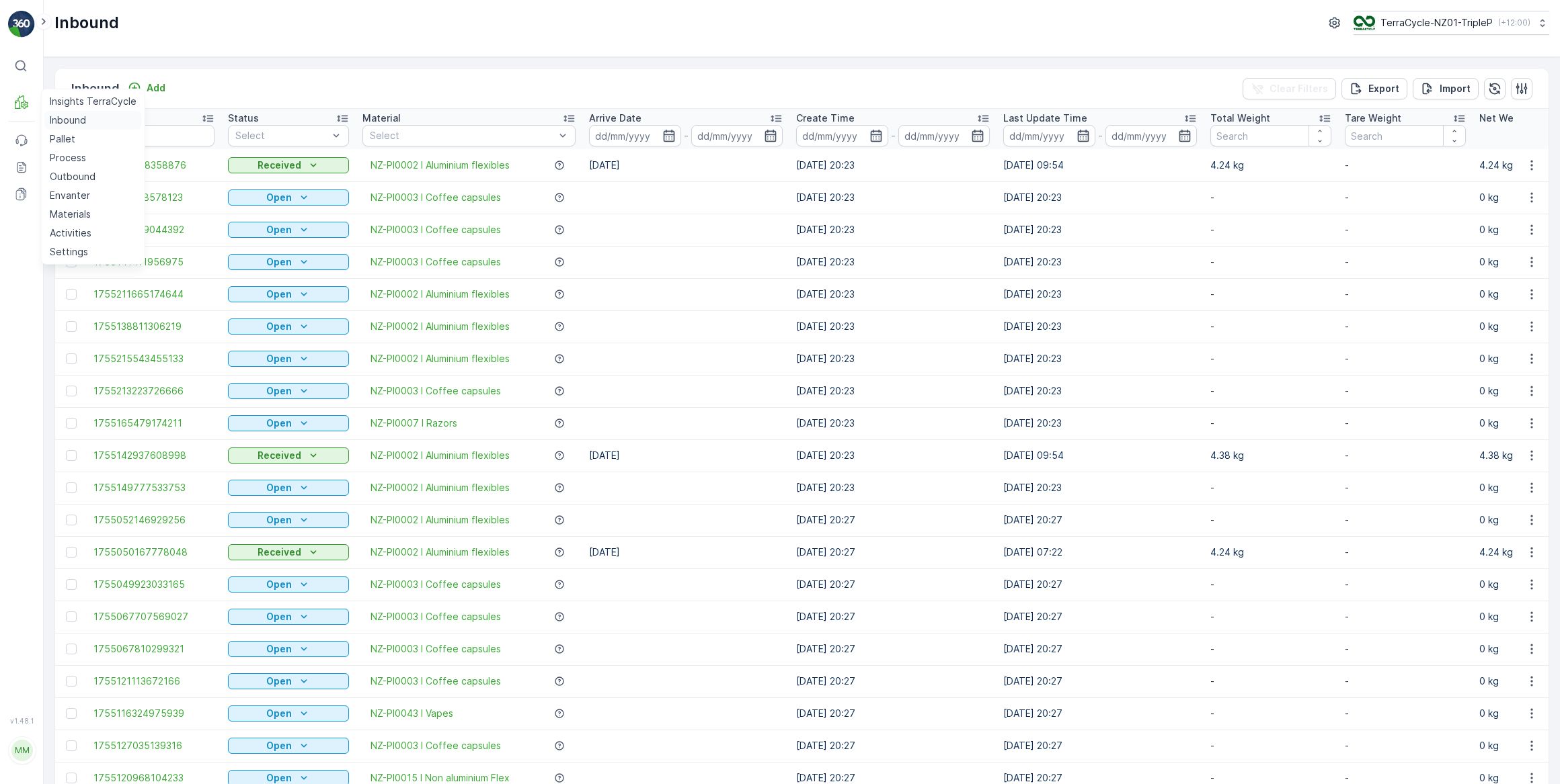
click at [60, 119] on p "Inbound" at bounding box center [68, 120] width 36 height 13
